Goal: Download file/media

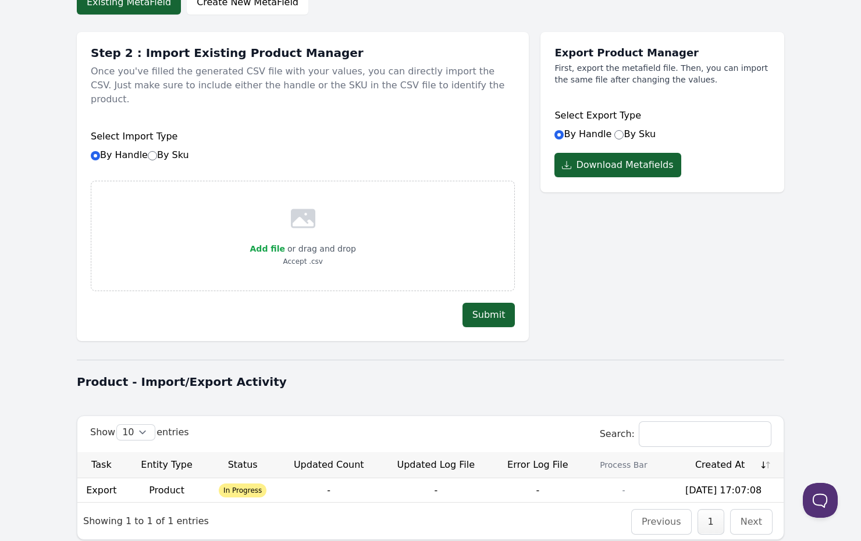
scroll to position [142, 0]
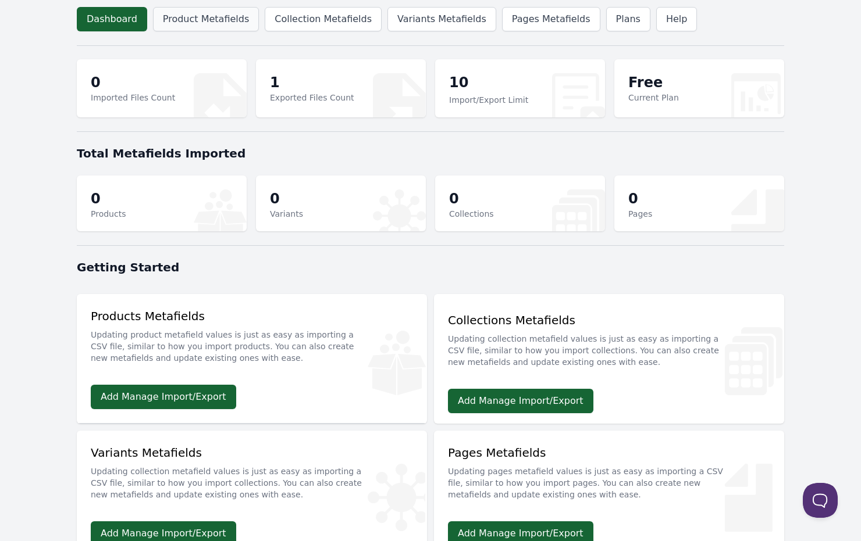
click at [183, 8] on link "Product Metafields" at bounding box center [206, 19] width 106 height 24
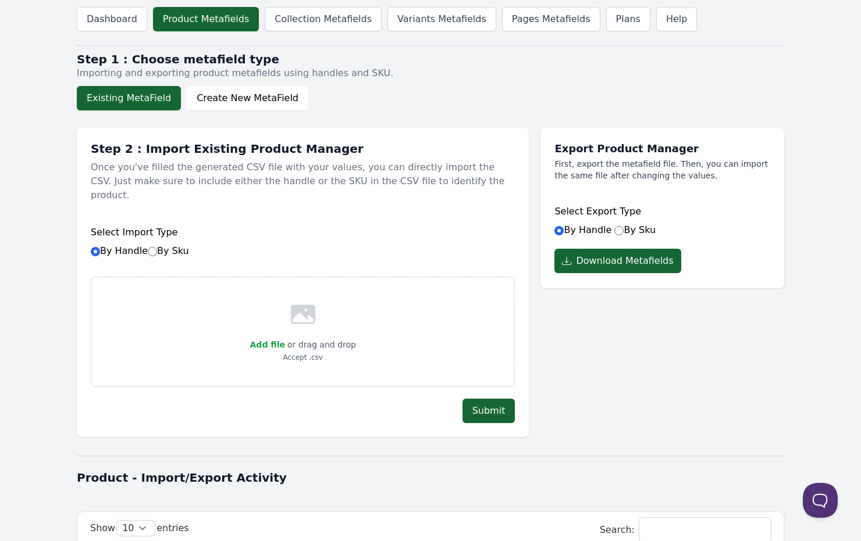
scroll to position [142, 0]
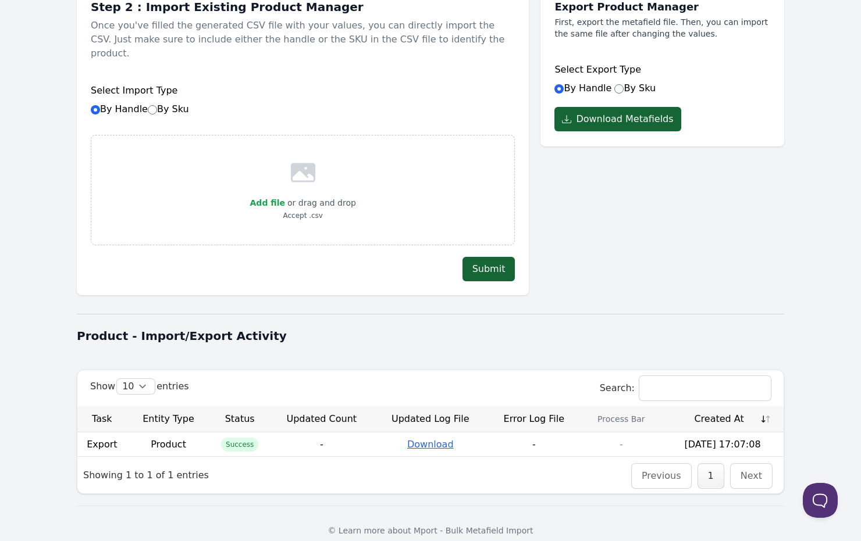
click at [443, 439] on link "Download" at bounding box center [430, 444] width 47 height 11
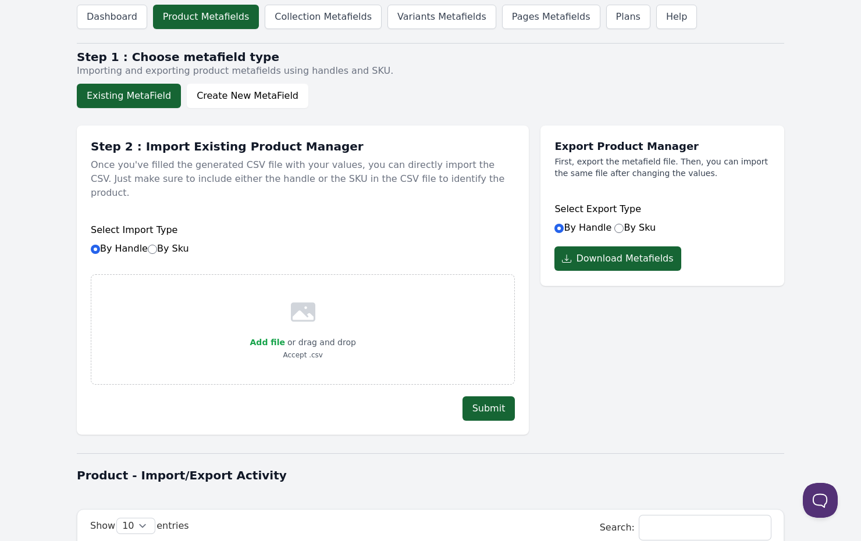
scroll to position [0, 0]
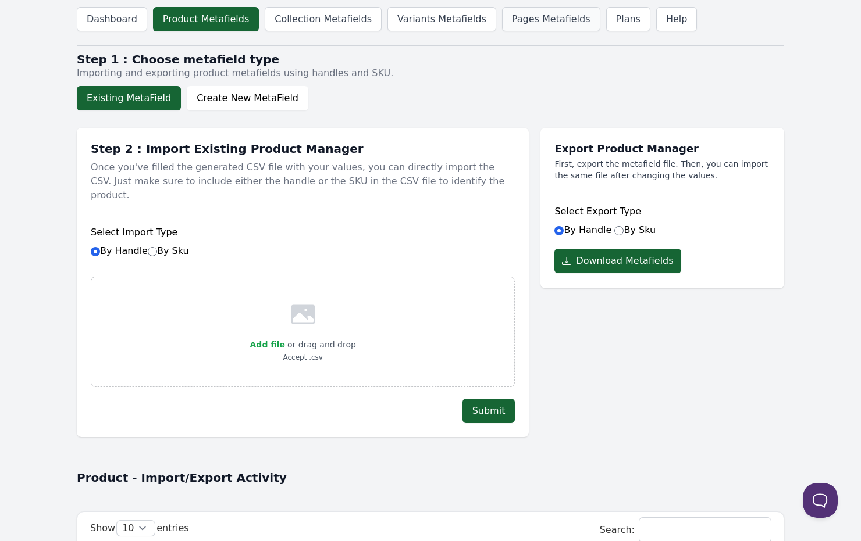
click at [502, 23] on link "Pages Metafields" at bounding box center [551, 19] width 98 height 24
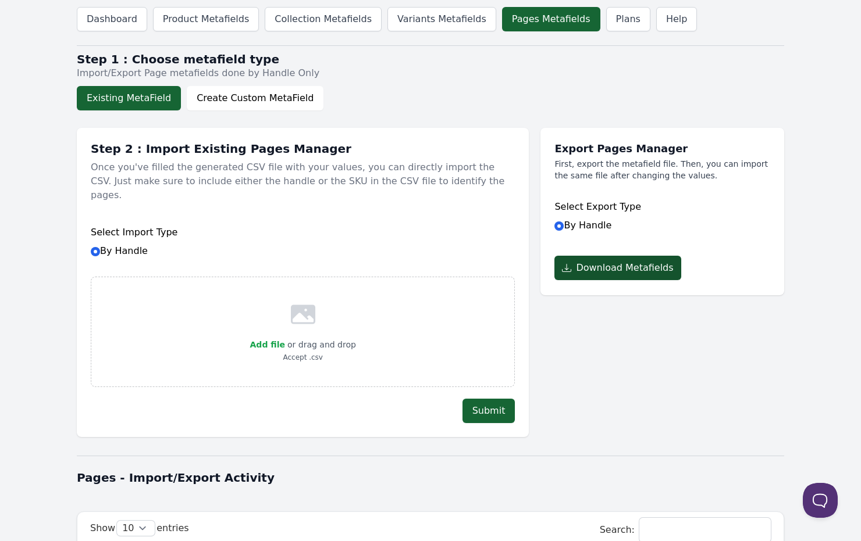
click at [623, 272] on button "Download Metafields" at bounding box center [617, 268] width 126 height 24
